Goal: Task Accomplishment & Management: Use online tool/utility

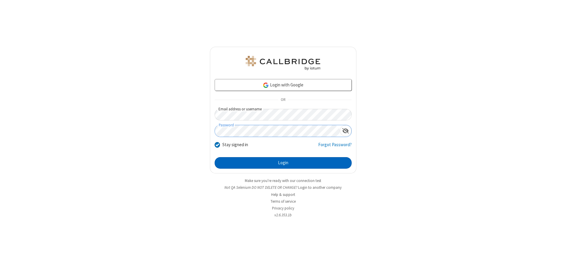
click at [283, 163] on button "Login" at bounding box center [282, 163] width 137 height 12
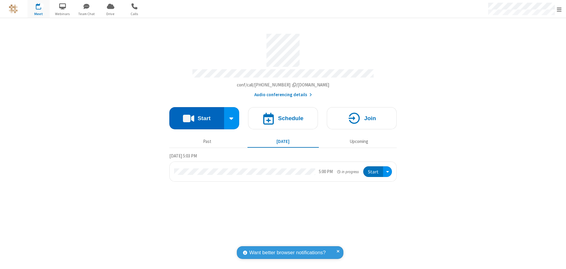
click at [196, 116] on button "Start" at bounding box center [196, 118] width 55 height 22
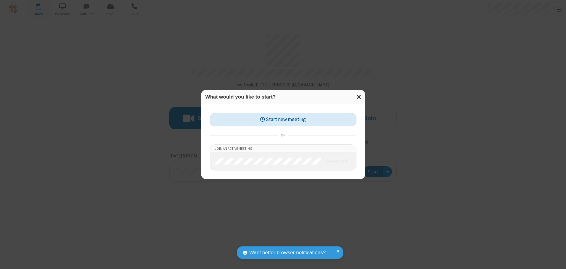
click at [283, 120] on button "Start new meeting" at bounding box center [283, 119] width 146 height 13
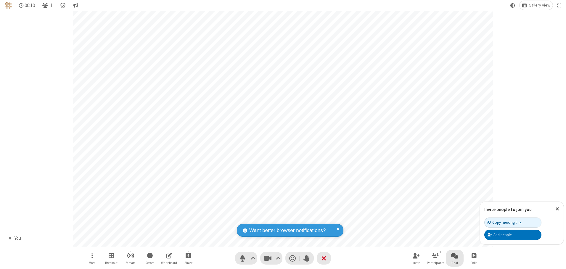
click at [454, 255] on span "Open chat" at bounding box center [454, 255] width 7 height 7
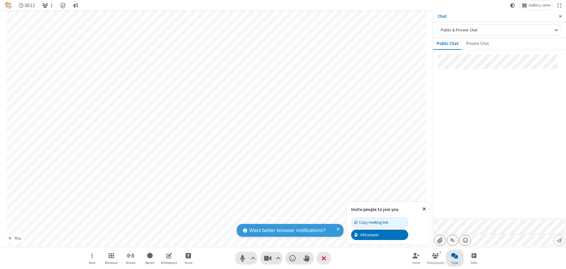
type input "C:\fakepath\doc_test.docx"
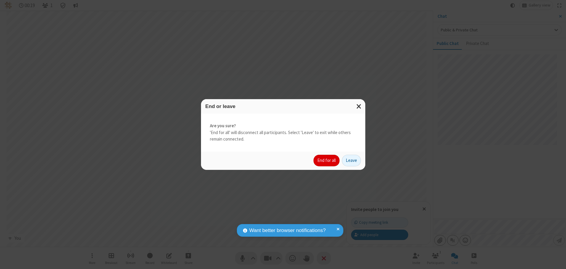
click at [327, 160] on button "End for all" at bounding box center [326, 161] width 26 height 12
